Goal: Complete application form

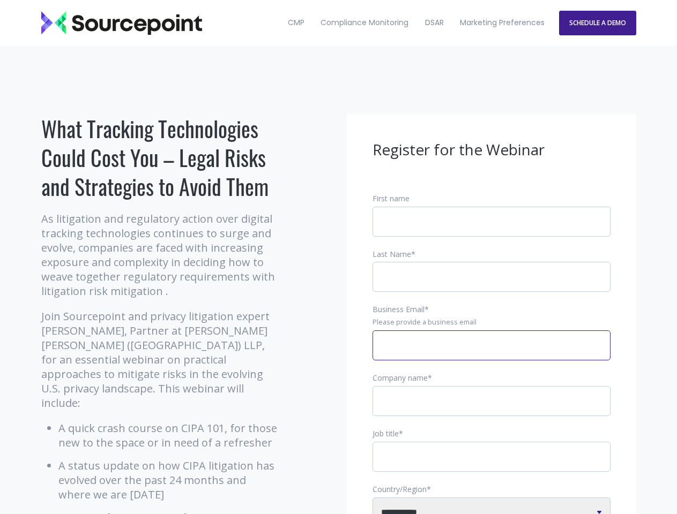
click at [491, 354] on input "Business Email *" at bounding box center [491, 346] width 238 height 30
